Goal: Navigation & Orientation: Find specific page/section

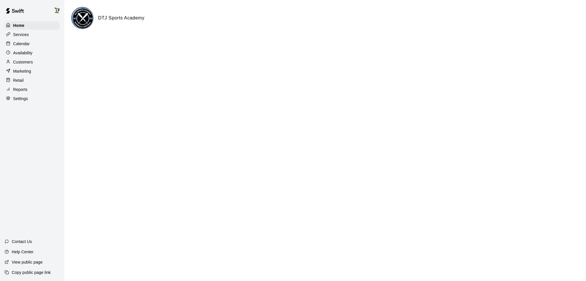
click at [13, 42] on div at bounding box center [9, 43] width 7 height 5
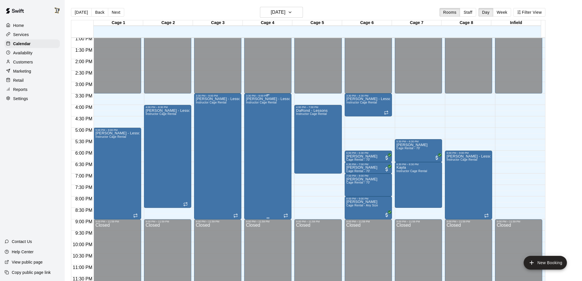
scroll to position [9, 0]
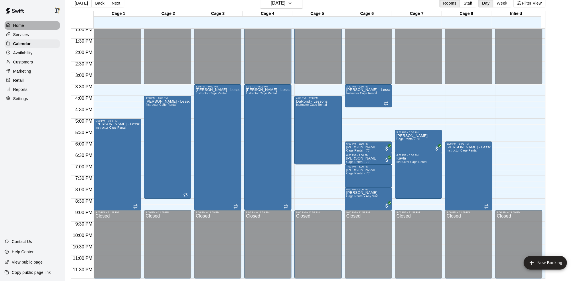
click at [21, 26] on p "Home" at bounding box center [18, 26] width 11 height 6
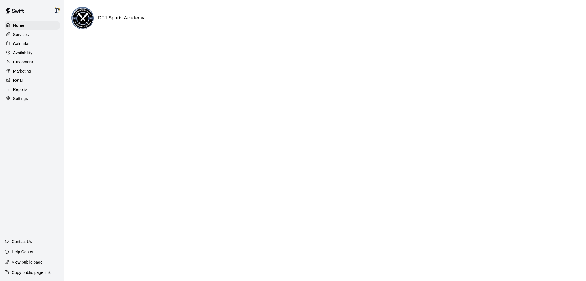
click at [24, 46] on p "Calendar" at bounding box center [21, 44] width 17 height 6
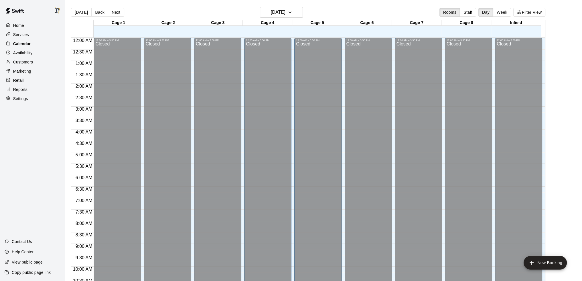
scroll to position [252, 0]
